Goal: Check status: Check status

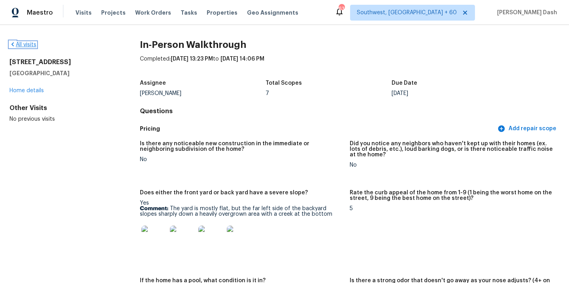
click at [32, 45] on link "All visits" at bounding box center [22, 45] width 27 height 6
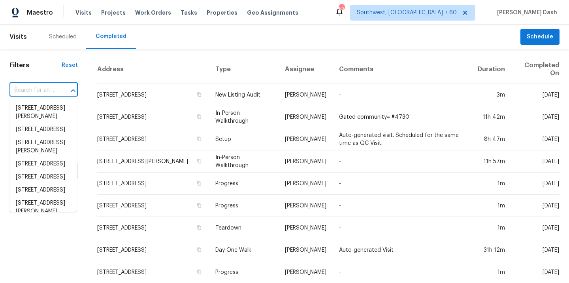
click at [52, 87] on input "text" at bounding box center [32, 90] width 46 height 12
paste input "[STREET_ADDRESS][PERSON_NAME]"
type input "[STREET_ADDRESS][PERSON_NAME]"
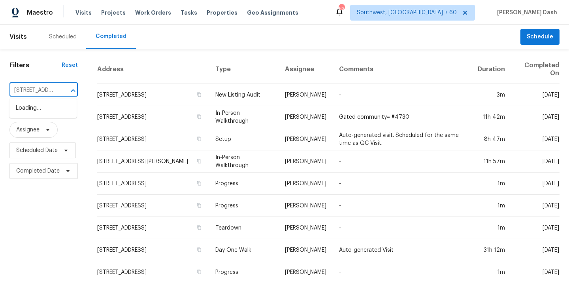
scroll to position [0, 39]
click at [53, 107] on li "[STREET_ADDRESS][PERSON_NAME]" at bounding box center [42, 112] width 67 height 21
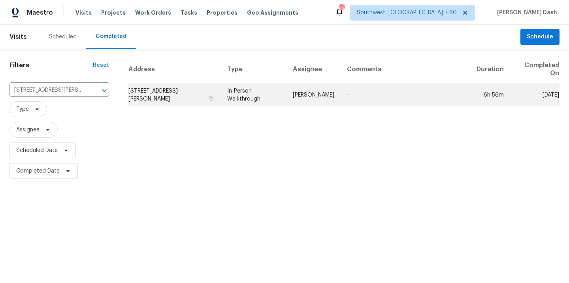
click at [285, 97] on td "In-Person Walkthrough" at bounding box center [254, 95] width 66 height 22
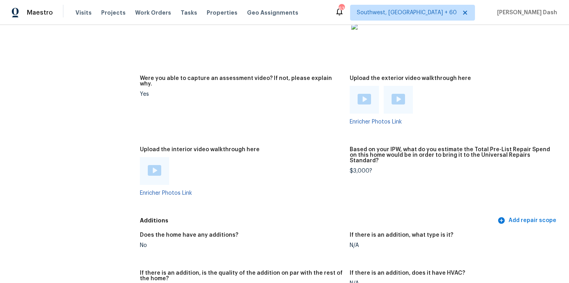
scroll to position [1919, 0]
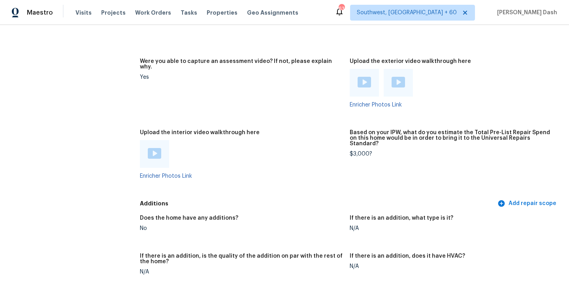
click at [154, 140] on div at bounding box center [154, 154] width 29 height 28
click at [154, 148] on img at bounding box center [154, 153] width 13 height 11
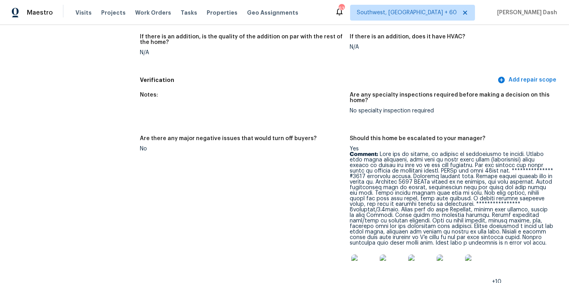
scroll to position [2143, 0]
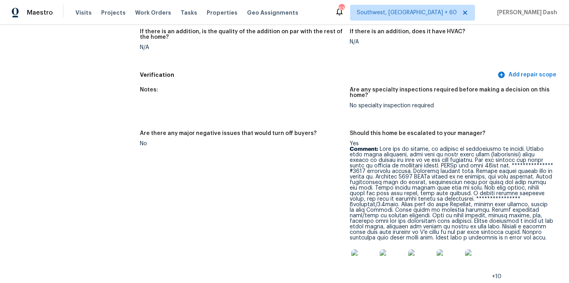
click at [379, 146] on p "Comment:" at bounding box center [452, 193] width 204 height 94
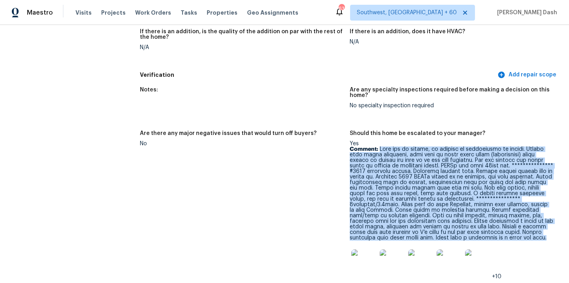
drag, startPoint x: 379, startPoint y: 138, endPoint x: 454, endPoint y: 227, distance: 116.4
click at [454, 227] on p "Comment:" at bounding box center [452, 193] width 204 height 94
copy p "**********"
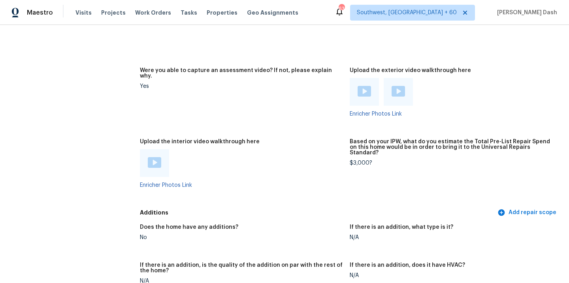
scroll to position [1809, 0]
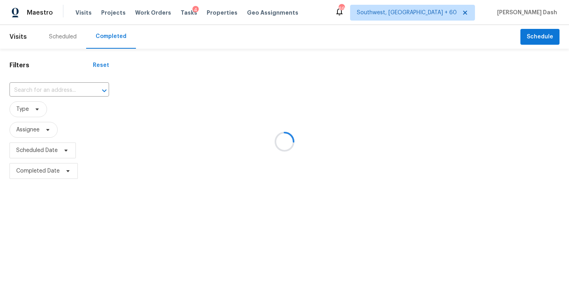
click at [42, 89] on div at bounding box center [284, 141] width 569 height 283
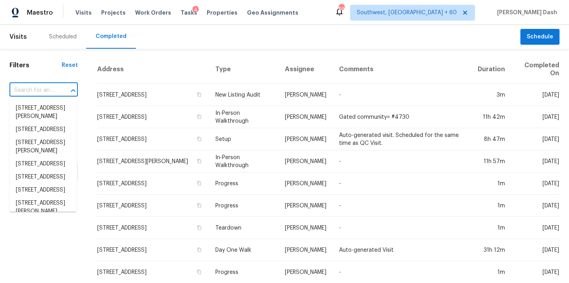
click at [42, 89] on input "text" at bounding box center [32, 90] width 46 height 12
paste input "1636 N Wilbur, Mesa, AZ 85201"
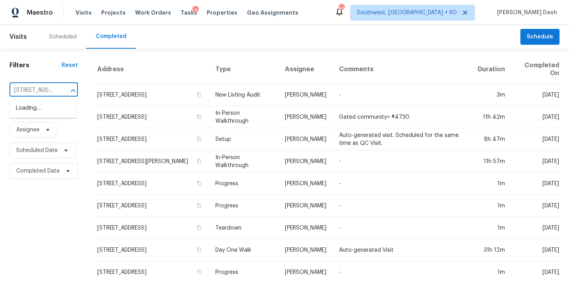
scroll to position [0, 39]
type input "1636 N Wilbur, Mesa, AZ 85201"
click at [47, 94] on input "text" at bounding box center [32, 90] width 46 height 12
type input "1636 N Wilbur, Mesa, AZ 85201"
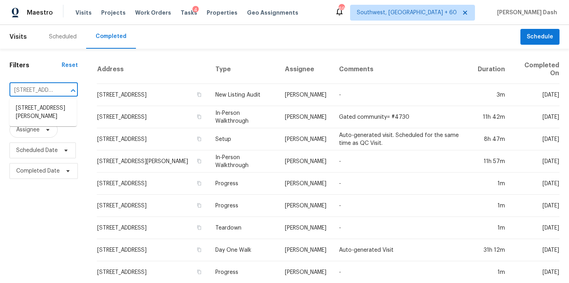
scroll to position [0, 39]
click at [51, 113] on li "1636 N Wilbur, Mesa, AZ 85201" at bounding box center [42, 112] width 67 height 21
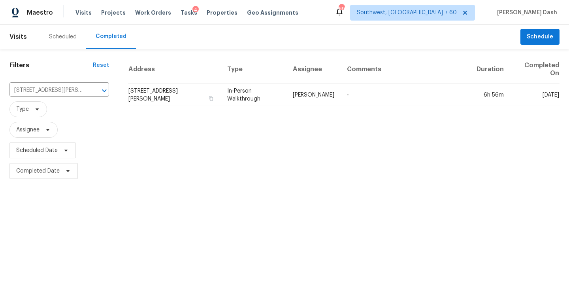
click at [213, 90] on td "1636 N Wilbur, Mesa, AZ 85201" at bounding box center [174, 95] width 93 height 22
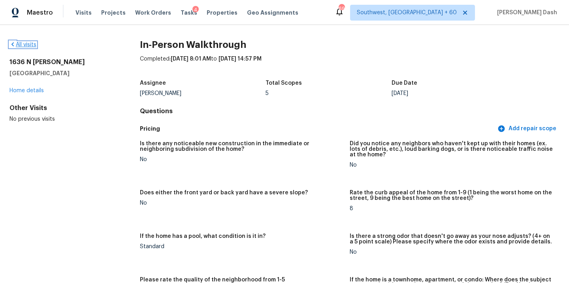
click at [36, 45] on link "All visits" at bounding box center [22, 45] width 27 height 6
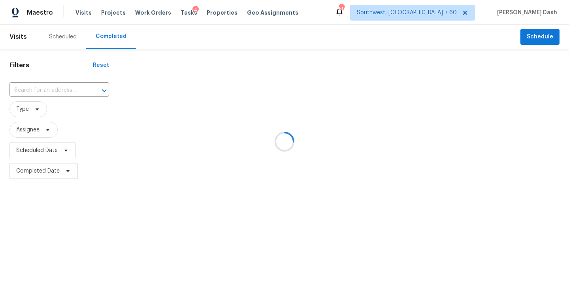
click at [43, 81] on div at bounding box center [284, 141] width 569 height 283
click at [42, 93] on div at bounding box center [284, 141] width 569 height 283
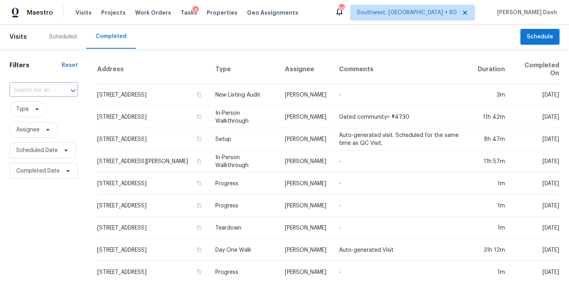
click at [45, 83] on div "​" at bounding box center [43, 90] width 68 height 17
paste input "7501 S Placita De Pina, Tucson, AZ 85747"
type input "7501 S Placita De Pina, Tucson, AZ 85747"
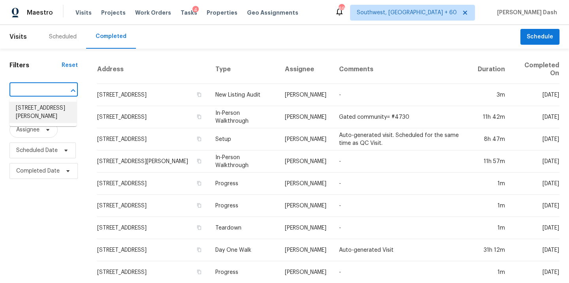
click at [42, 112] on li "7501 S Placita De Pina, Tucson, AZ 85747" at bounding box center [42, 112] width 67 height 21
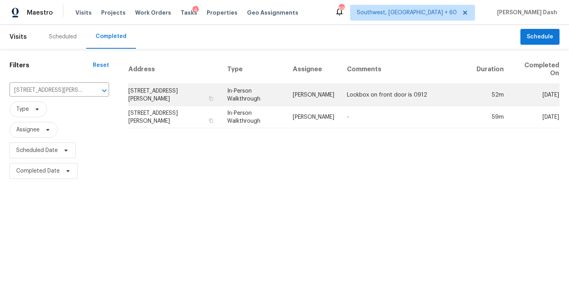
click at [283, 97] on td "In-Person Walkthrough" at bounding box center [254, 95] width 66 height 22
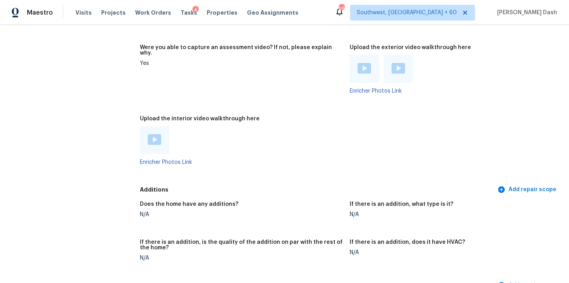
scroll to position [1666, 0]
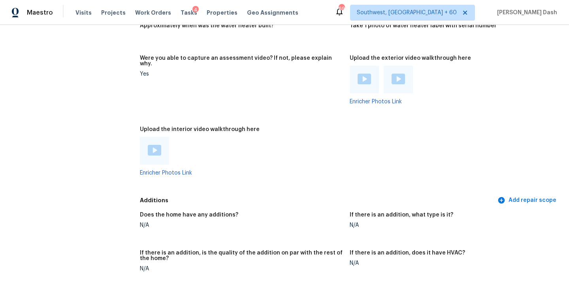
click at [154, 145] on img at bounding box center [154, 150] width 13 height 11
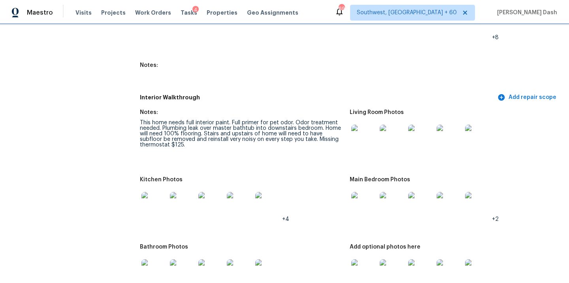
scroll to position [1023, 0]
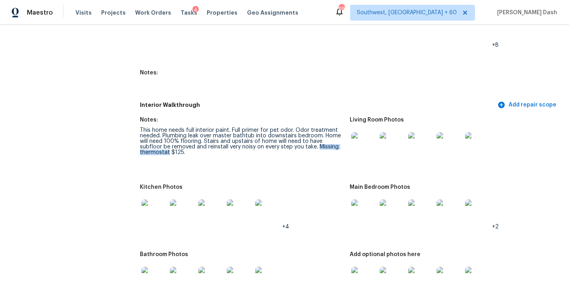
drag, startPoint x: 295, startPoint y: 142, endPoint x: 168, endPoint y: 145, distance: 126.6
click at [168, 145] on div "This home needs full interior paint. Full primer for pet odor. Odor treatment n…" at bounding box center [242, 141] width 204 height 28
copy div "Missing thermostat"
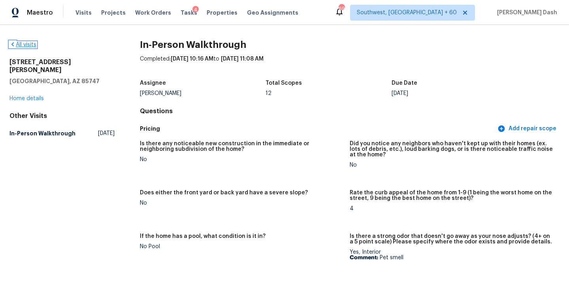
click at [31, 42] on link "All visits" at bounding box center [22, 45] width 27 height 6
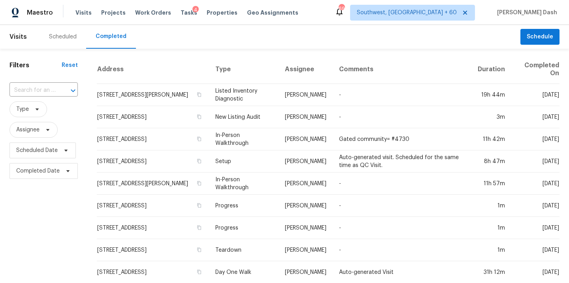
click at [61, 82] on div "​" at bounding box center [43, 90] width 68 height 17
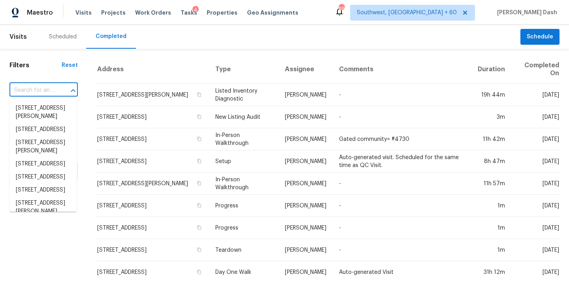
paste input "115 Smoketree Cir, Ringgold, GA 30736"
type input "115 Smoketree Cir, Ringgold, GA 30736"
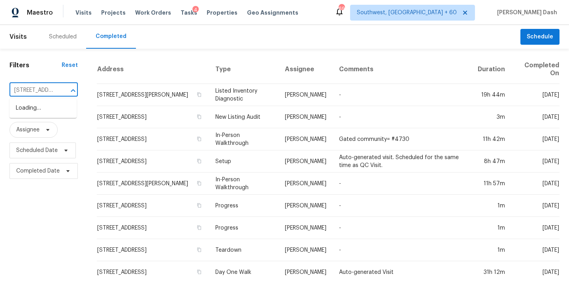
scroll to position [0, 60]
click at [51, 111] on li "115 Smoketree Cir, Ringgold, GA 30736" at bounding box center [42, 108] width 67 height 13
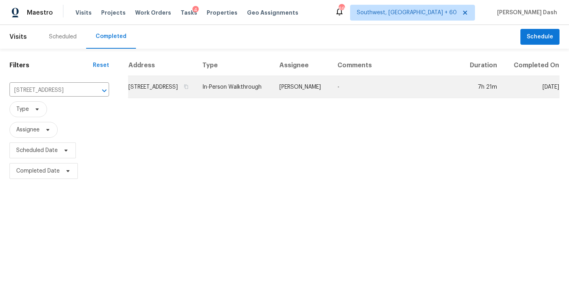
click at [273, 98] on td "In-Person Walkthrough" at bounding box center [234, 87] width 77 height 22
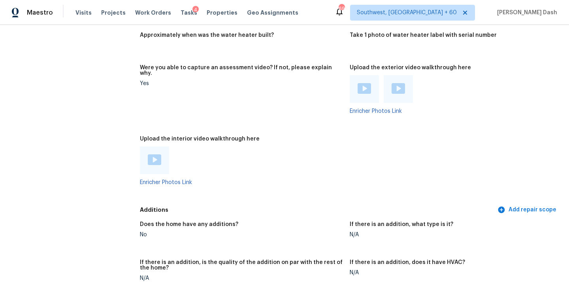
scroll to position [1383, 0]
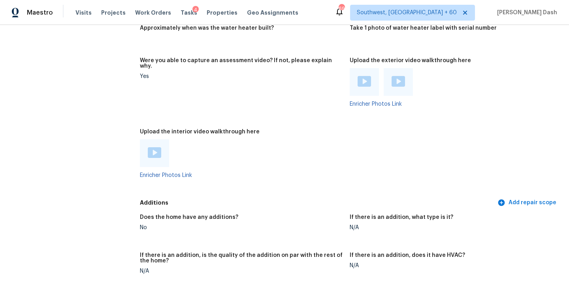
click at [154, 147] on img at bounding box center [154, 152] width 13 height 11
drag, startPoint x: 89, startPoint y: 41, endPoint x: 97, endPoint y: 9, distance: 32.8
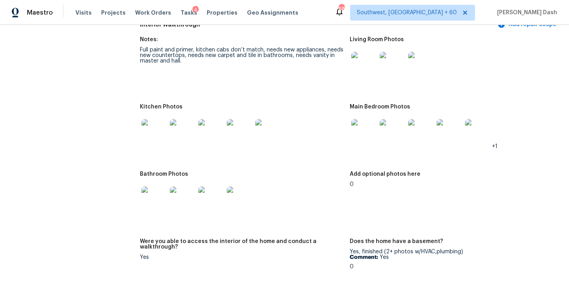
scroll to position [818, 0]
click at [388, 137] on img at bounding box center [392, 131] width 25 height 25
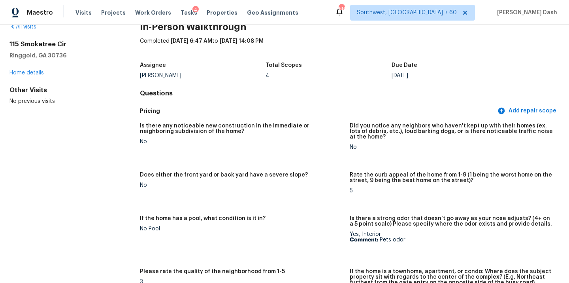
scroll to position [0, 0]
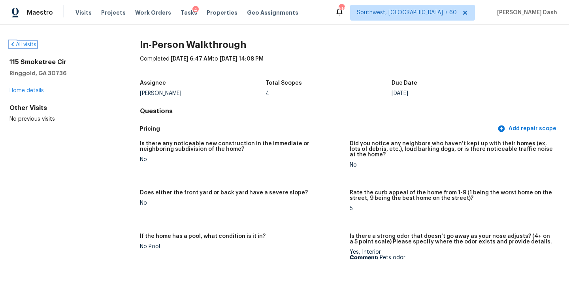
click at [32, 43] on link "All visits" at bounding box center [22, 45] width 27 height 6
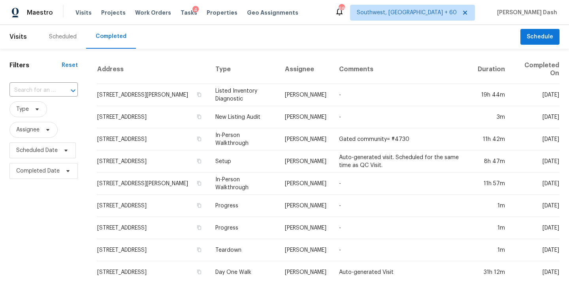
click at [42, 89] on input "text" at bounding box center [32, 90] width 46 height 12
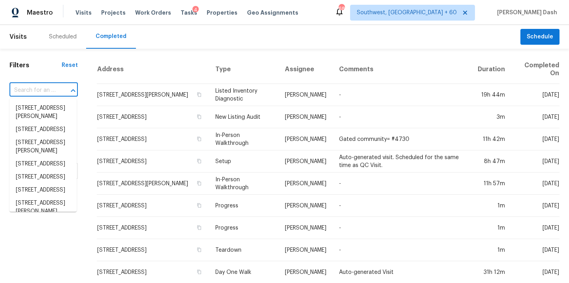
paste input "2705 SE 74th Way, Hillsboro, OR 97123"
type input "2705 SE 74th Way, Hillsboro, OR 97123"
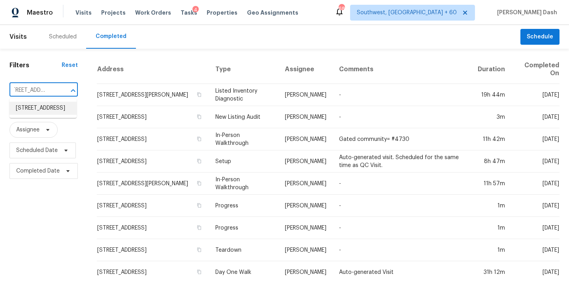
click at [45, 107] on li "2705 SE 74th Way, Hillsboro, OR 97123" at bounding box center [42, 108] width 67 height 13
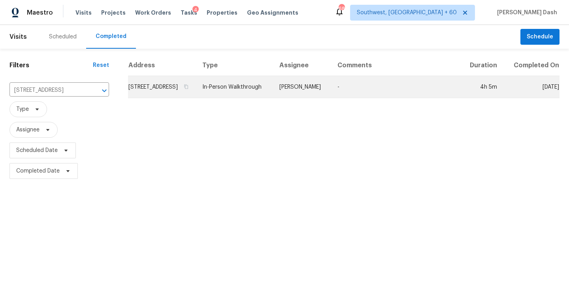
click at [268, 98] on td "In-Person Walkthrough" at bounding box center [234, 87] width 77 height 22
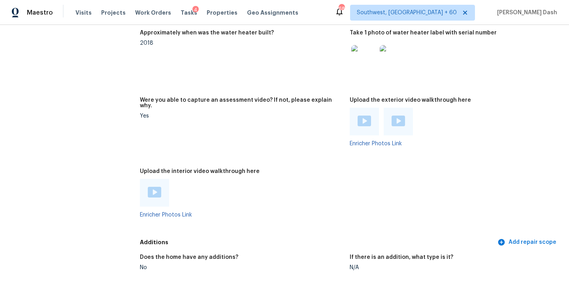
scroll to position [1783, 0]
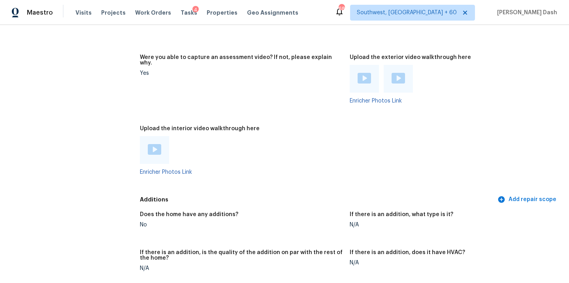
click at [158, 144] on img at bounding box center [154, 149] width 13 height 11
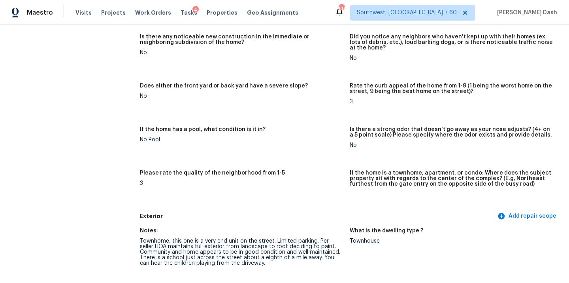
scroll to position [0, 0]
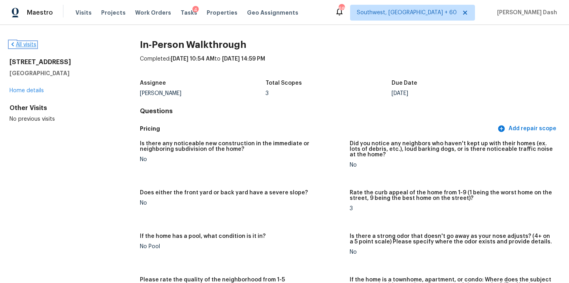
click at [28, 45] on link "All visits" at bounding box center [22, 45] width 27 height 6
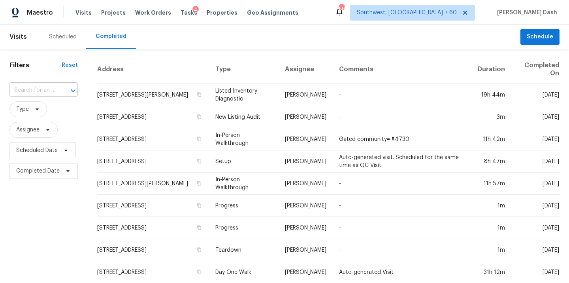
click at [34, 86] on input "text" at bounding box center [32, 90] width 46 height 12
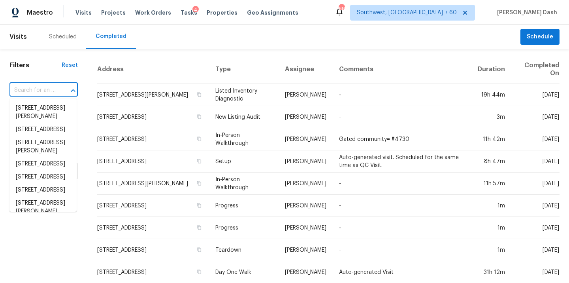
paste input "15 Cobblestone Dr NW, Cartersville, GA 30120"
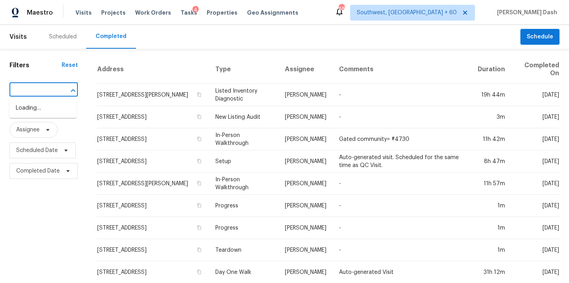
type input "15 Cobblestone Dr NW, Cartersville, GA 30120"
click at [40, 108] on li "15 Cobblestone Dr NW, Cartersville, GA 30120" at bounding box center [42, 112] width 67 height 21
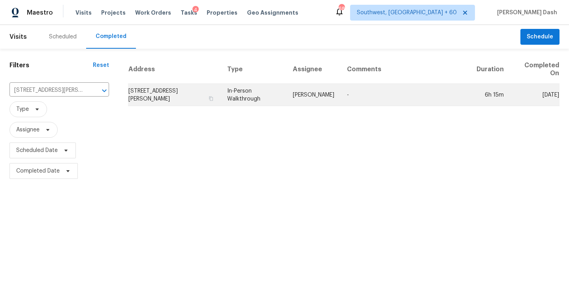
click at [287, 93] on td "In-Person Walkthrough" at bounding box center [254, 95] width 66 height 22
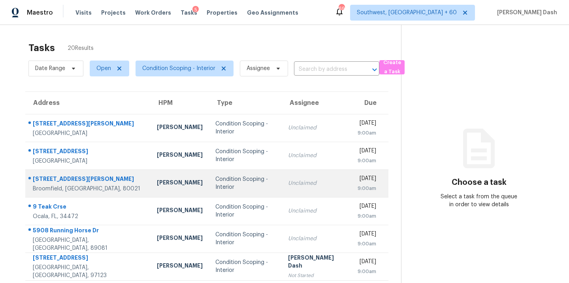
scroll to position [129, 0]
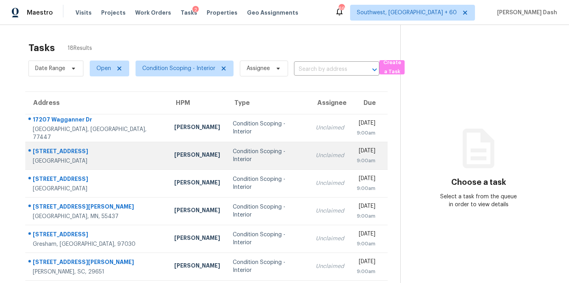
scroll to position [129, 0]
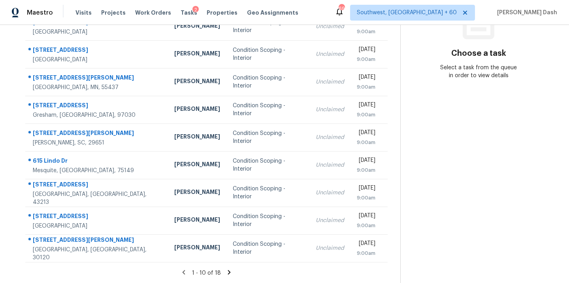
click at [230, 270] on icon at bounding box center [229, 271] width 7 height 7
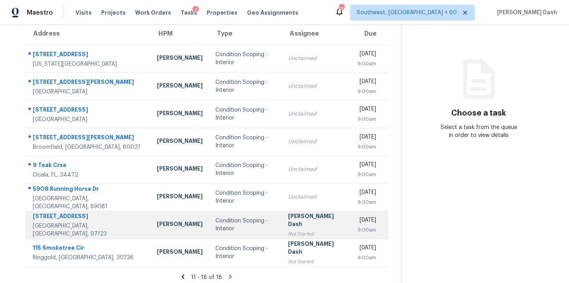
scroll to position [74, 0]
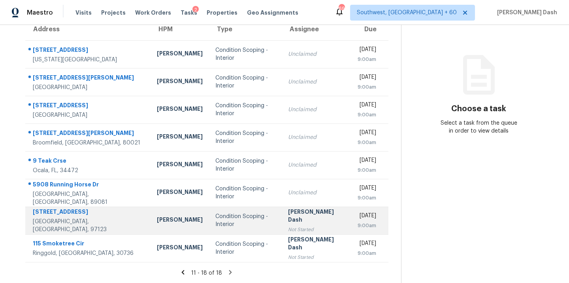
click at [215, 222] on div "Condition Scoping - Interior" at bounding box center [245, 220] width 60 height 16
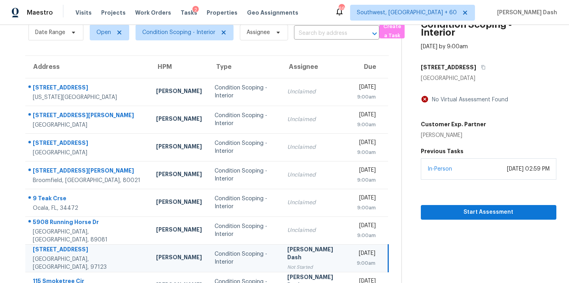
scroll to position [9, 0]
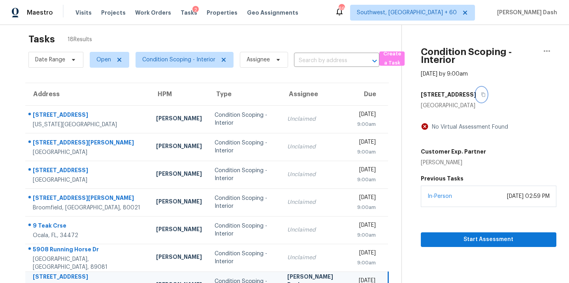
click at [481, 92] on icon "button" at bounding box center [483, 94] width 5 height 5
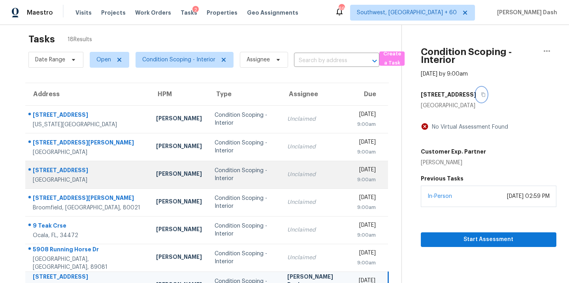
scroll to position [74, 0]
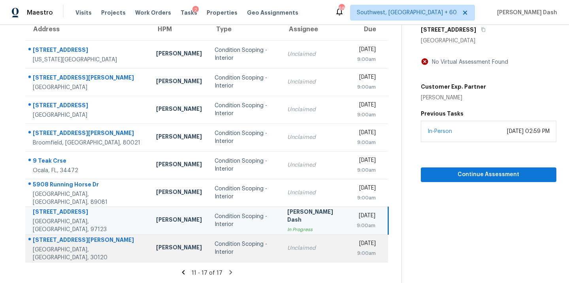
click at [215, 242] on div "Condition Scoping - Interior" at bounding box center [245, 248] width 60 height 16
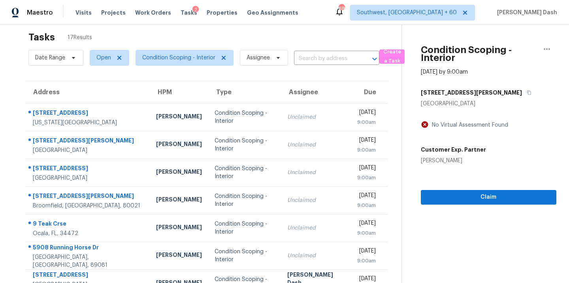
scroll to position [0, 0]
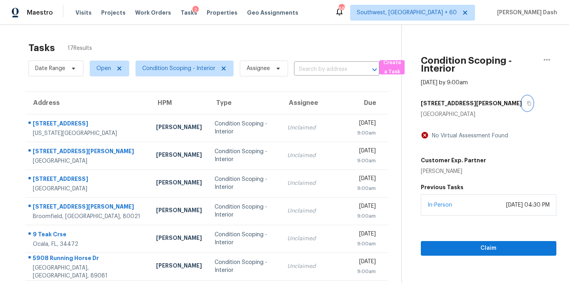
click at [522, 105] on button "button" at bounding box center [527, 103] width 11 height 14
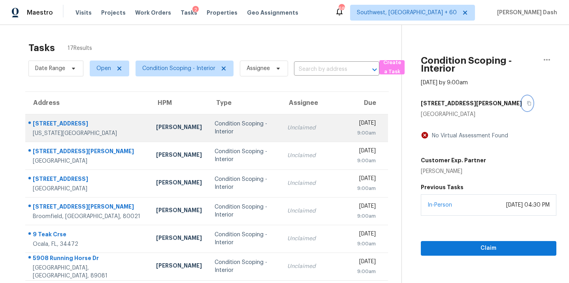
scroll to position [74, 0]
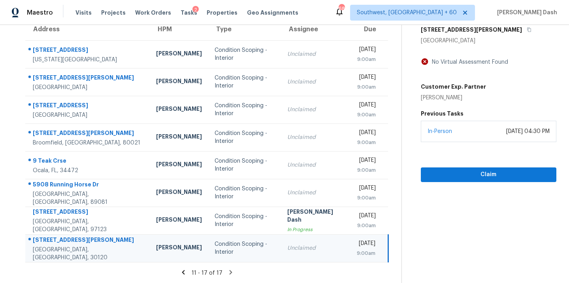
click at [181, 271] on icon at bounding box center [183, 271] width 7 height 7
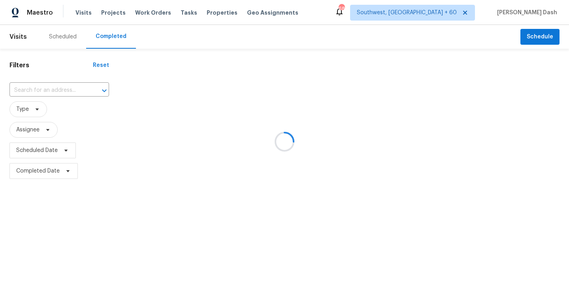
click at [68, 93] on div at bounding box center [284, 141] width 569 height 283
click at [54, 87] on div at bounding box center [284, 141] width 569 height 283
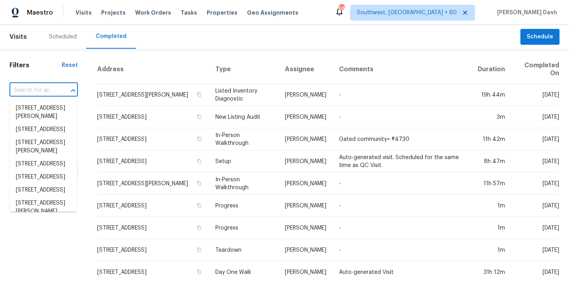
click at [54, 87] on input "text" at bounding box center [32, 90] width 46 height 12
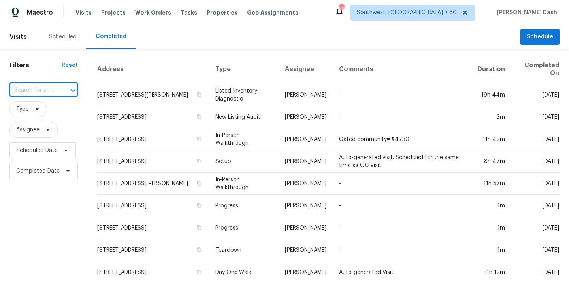
paste input "[STREET_ADDRESS][PERSON_NAME]"
type input "[STREET_ADDRESS][PERSON_NAME]"
click at [54, 107] on li "[STREET_ADDRESS][PERSON_NAME]" at bounding box center [42, 112] width 67 height 21
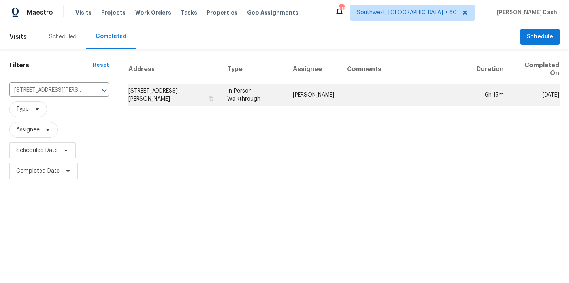
click at [300, 90] on td "[PERSON_NAME]" at bounding box center [314, 95] width 54 height 22
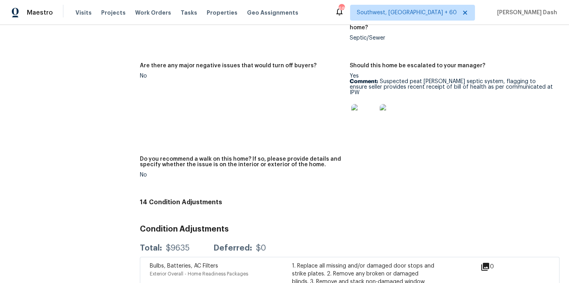
scroll to position [2174, 0]
click at [367, 104] on img at bounding box center [363, 116] width 25 height 25
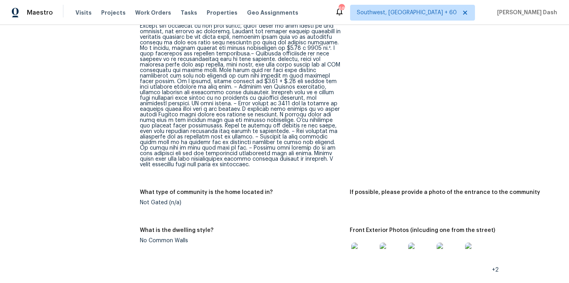
scroll to position [0, 0]
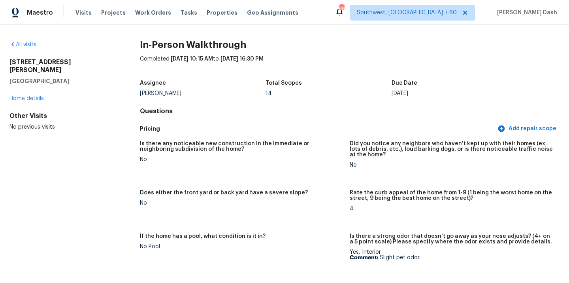
click at [34, 42] on div "All visits" at bounding box center [61, 45] width 105 height 8
click at [32, 44] on link "All visits" at bounding box center [22, 45] width 27 height 6
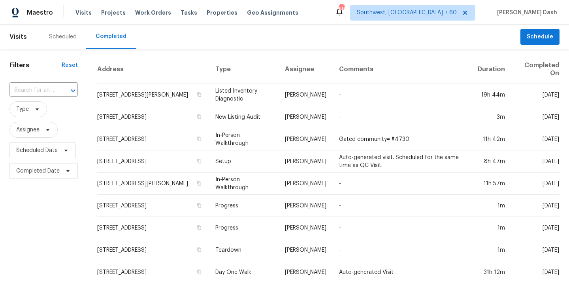
click at [40, 98] on div "​" at bounding box center [43, 90] width 68 height 17
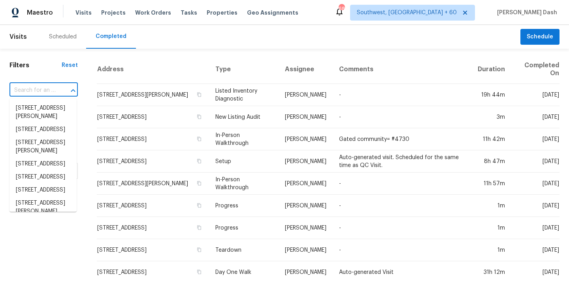
paste input "17207 Wagganner Dr, Hockley, TX 77447"
type input "17207 Wagganner Dr, Hockley, TX 77447"
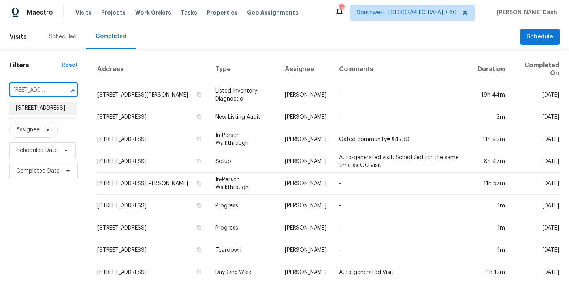
click at [42, 111] on li "17207 Wagganner Dr, Hockley, TX 77447" at bounding box center [42, 108] width 67 height 13
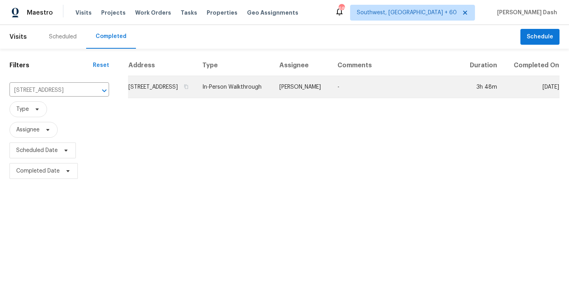
click at [294, 88] on td "Maria Zakharnitskaia" at bounding box center [302, 87] width 58 height 22
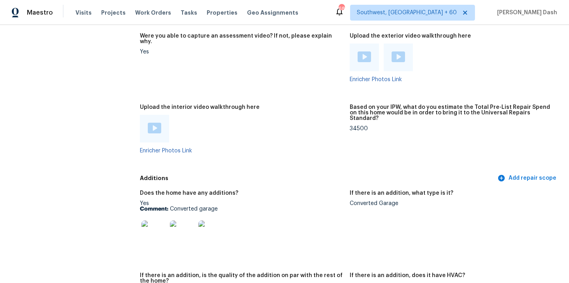
scroll to position [1607, 0]
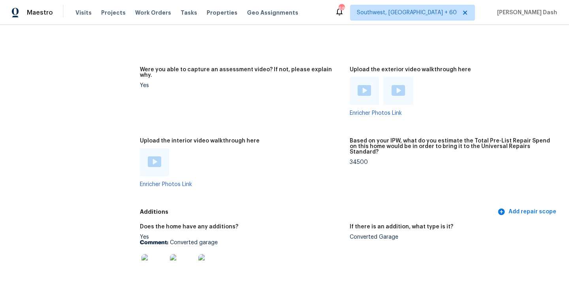
click at [156, 156] on img at bounding box center [154, 161] width 13 height 11
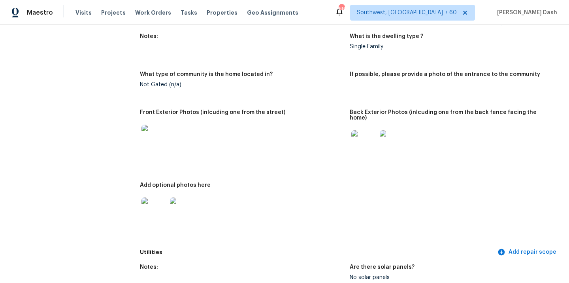
scroll to position [359, 0]
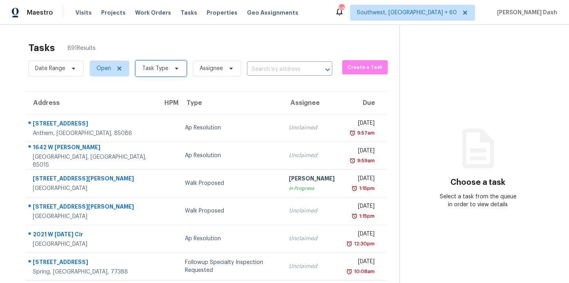
click at [155, 67] on span "Task Type" at bounding box center [155, 68] width 26 height 8
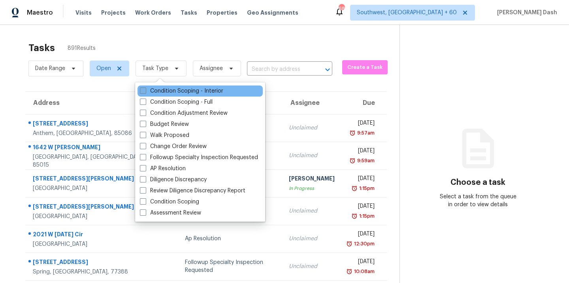
click at [170, 91] on label "Condition Scoping - Interior" at bounding box center [181, 91] width 83 height 8
click at [145, 91] on input "Condition Scoping - Interior" at bounding box center [142, 89] width 5 height 5
checkbox input "true"
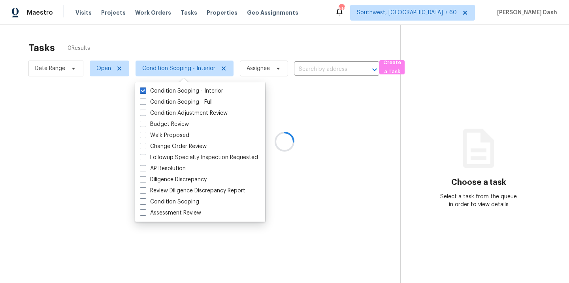
click at [174, 39] on div at bounding box center [284, 141] width 569 height 283
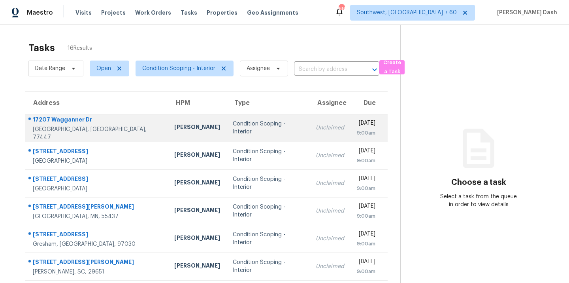
click at [227, 121] on td "Condition Scoping - Interior" at bounding box center [268, 128] width 83 height 28
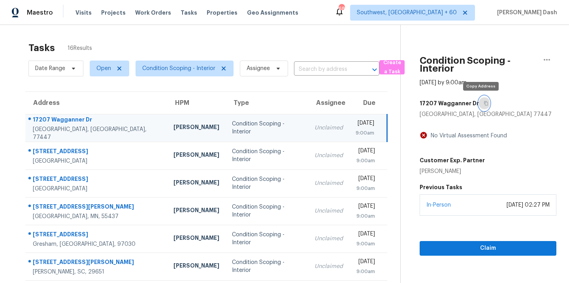
click at [484, 103] on icon "button" at bounding box center [486, 103] width 4 height 4
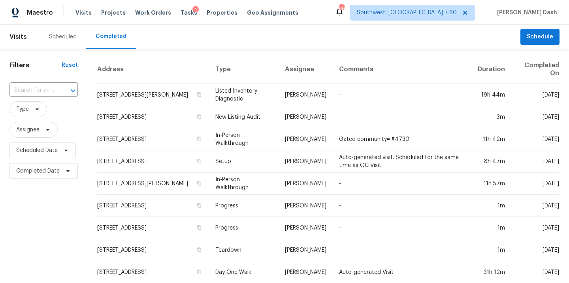
click at [36, 86] on input "text" at bounding box center [32, 90] width 46 height 12
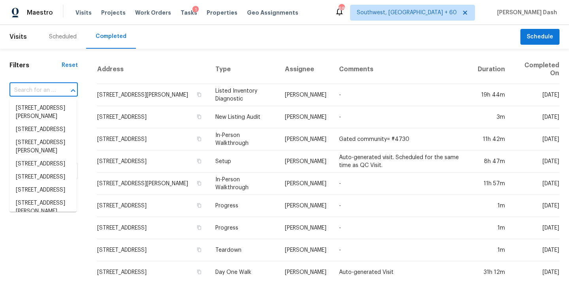
paste input "[STREET_ADDRESS]"
type input "[STREET_ADDRESS]"
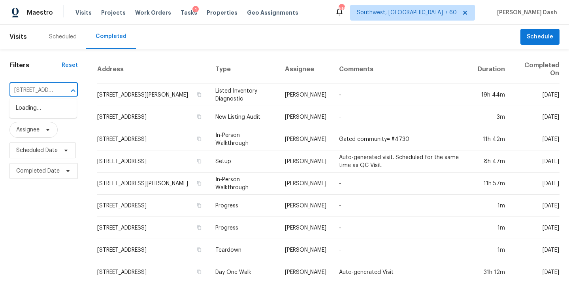
scroll to position [0, 62]
click at [40, 110] on li "[STREET_ADDRESS]" at bounding box center [42, 108] width 67 height 13
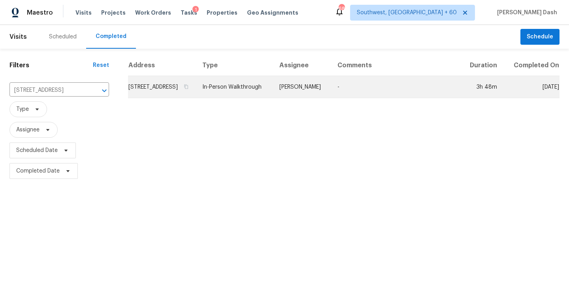
drag, startPoint x: 239, startPoint y: 107, endPoint x: 246, endPoint y: 93, distance: 15.9
click at [246, 93] on td "In-Person Walkthrough" at bounding box center [234, 87] width 77 height 22
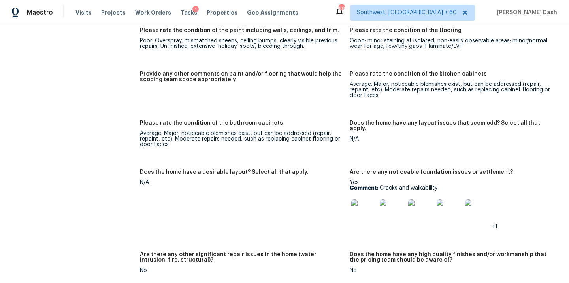
scroll to position [1270, 0]
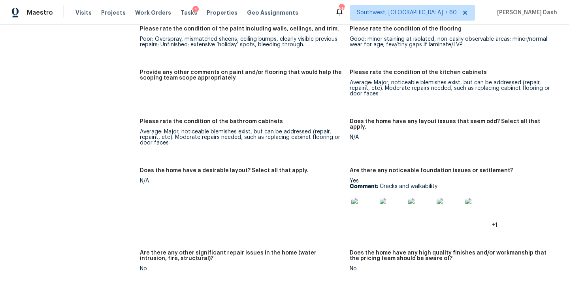
click at [371, 198] on img at bounding box center [363, 210] width 25 height 25
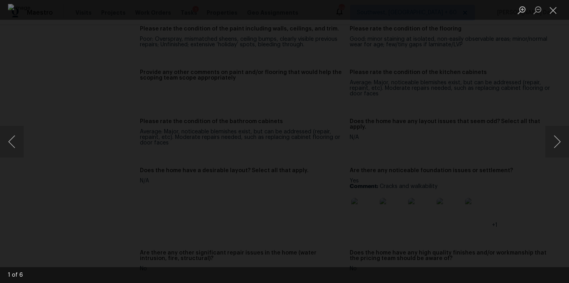
click at [54, 102] on div "Lightbox" at bounding box center [284, 141] width 569 height 283
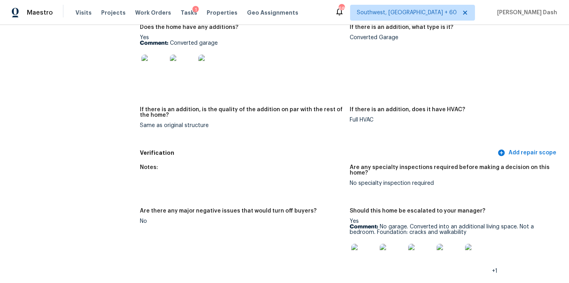
scroll to position [1919, 0]
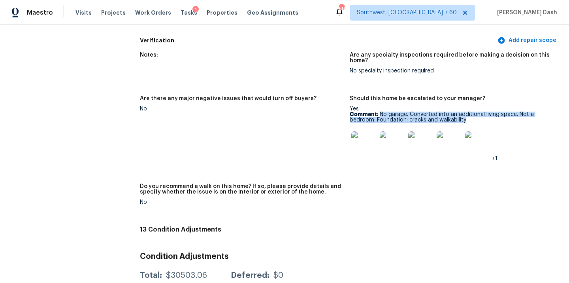
drag, startPoint x: 380, startPoint y: 104, endPoint x: 468, endPoint y: 108, distance: 88.6
click at [468, 111] on p "Comment: No garage. Converted into an additional living space. Not a bedroom. F…" at bounding box center [452, 116] width 204 height 11
copy p "No garage. Converted into an additional living space. Not a bedroom. Foundation…"
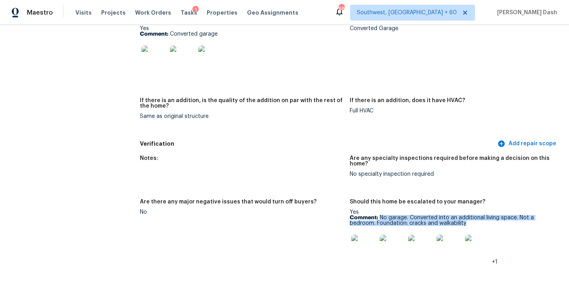
scroll to position [1820, 0]
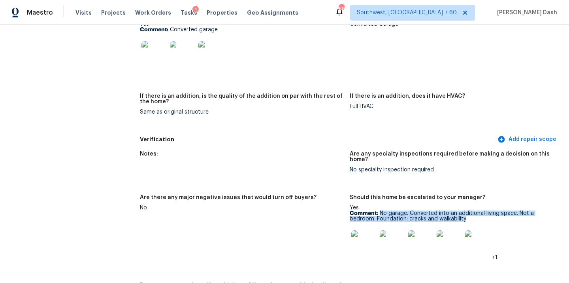
click at [368, 232] on img at bounding box center [363, 242] width 25 height 25
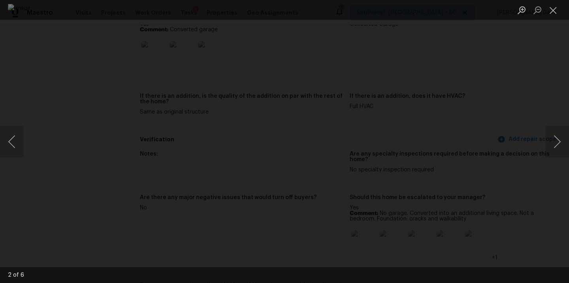
click at [79, 43] on div "Lightbox" at bounding box center [284, 141] width 569 height 283
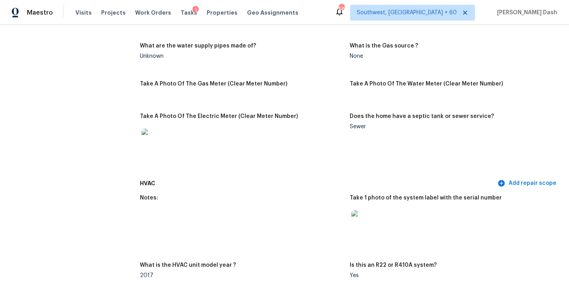
scroll to position [0, 0]
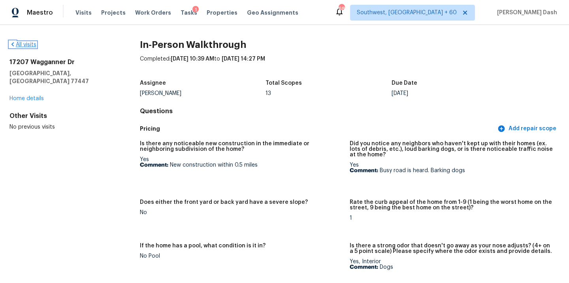
click at [32, 43] on link "All visits" at bounding box center [22, 45] width 27 height 6
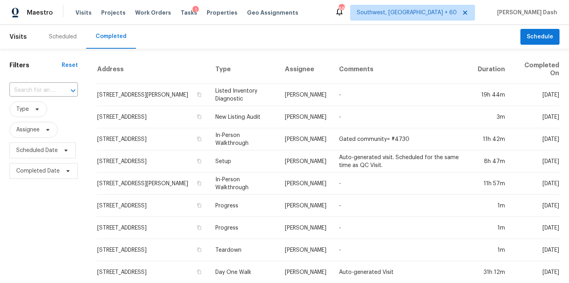
click at [32, 82] on div "​" at bounding box center [43, 90] width 68 height 17
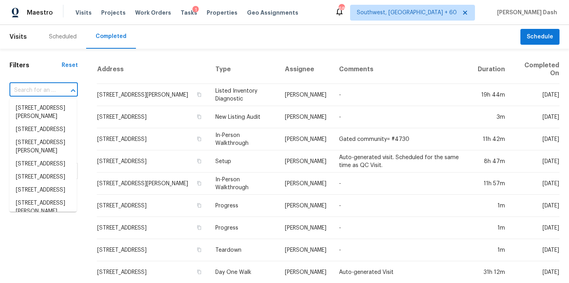
click at [37, 95] on input "text" at bounding box center [32, 90] width 46 height 12
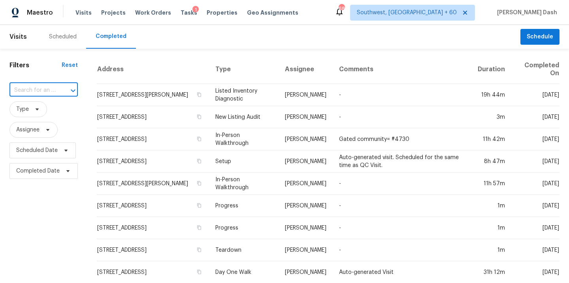
paste input "[STREET_ADDRESS]"
type input "1036 Magnolia"
click at [50, 128] on li "[STREET_ADDRESS]" at bounding box center [42, 121] width 67 height 13
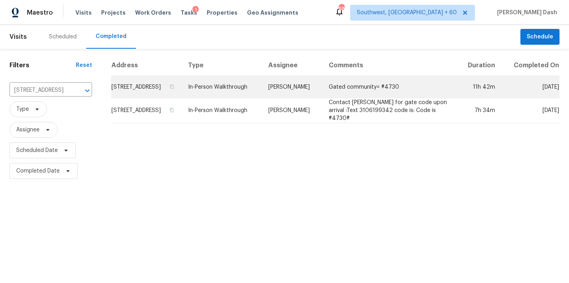
click at [318, 98] on td "[PERSON_NAME]" at bounding box center [292, 87] width 60 height 22
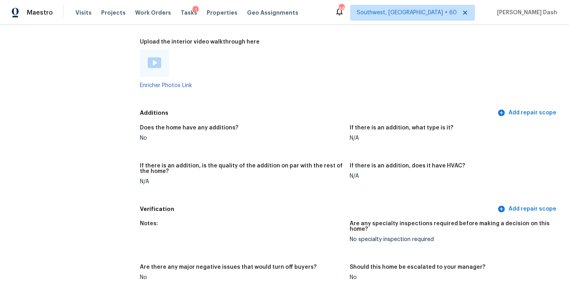
scroll to position [1658, 0]
click at [154, 57] on div at bounding box center [154, 63] width 13 height 12
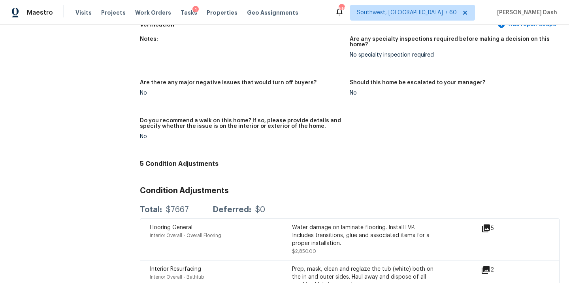
scroll to position [1870, 0]
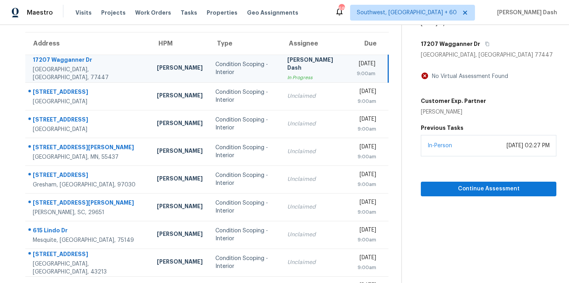
scroll to position [87, 0]
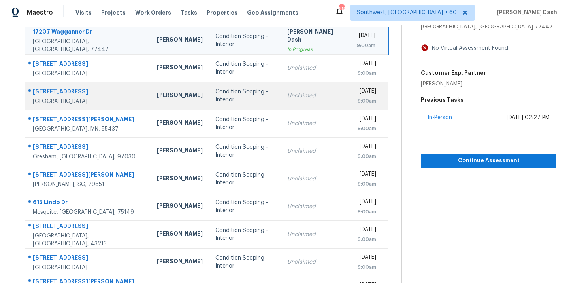
click at [219, 97] on div "Condition Scoping - Interior" at bounding box center [245, 96] width 60 height 16
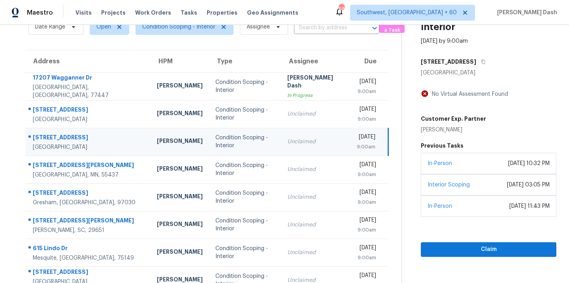
scroll to position [26, 0]
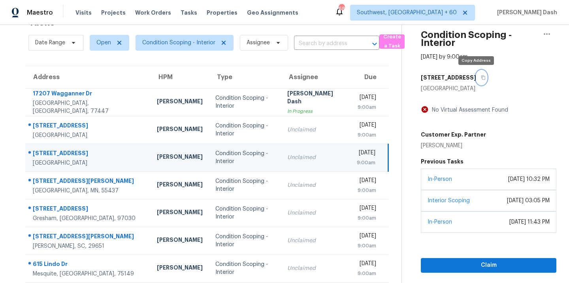
click at [481, 79] on icon "button" at bounding box center [483, 77] width 5 height 5
